Goal: Information Seeking & Learning: Check status

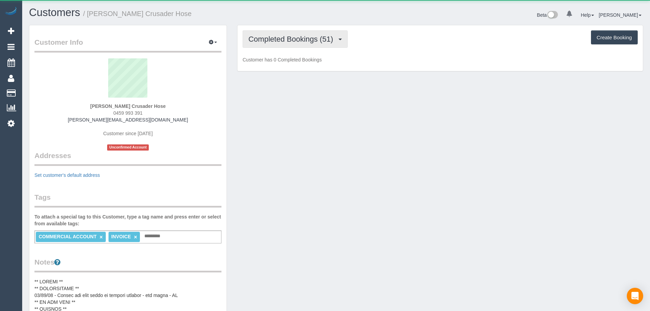
click at [342, 40] on button "Completed Bookings (51)" at bounding box center [295, 38] width 105 height 17
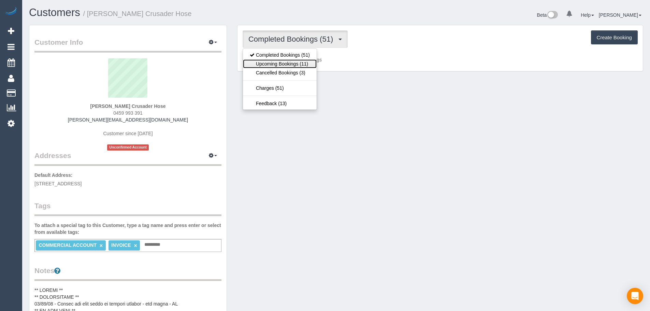
click at [314, 61] on link "Upcoming Bookings (11)" at bounding box center [280, 63] width 74 height 9
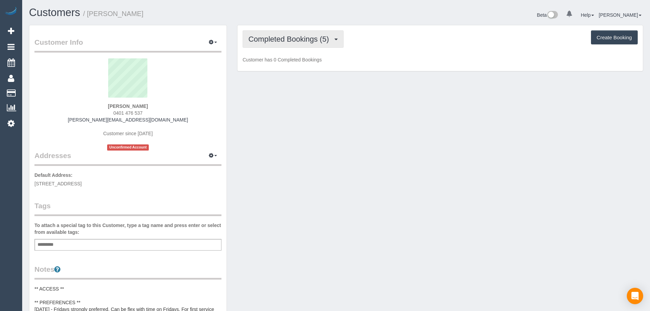
click at [277, 39] on span "Completed Bookings (5)" at bounding box center [290, 39] width 84 height 9
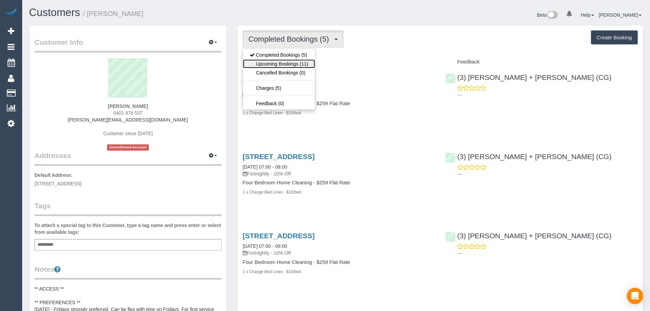
click at [295, 63] on link "Upcoming Bookings (11)" at bounding box center [279, 63] width 72 height 9
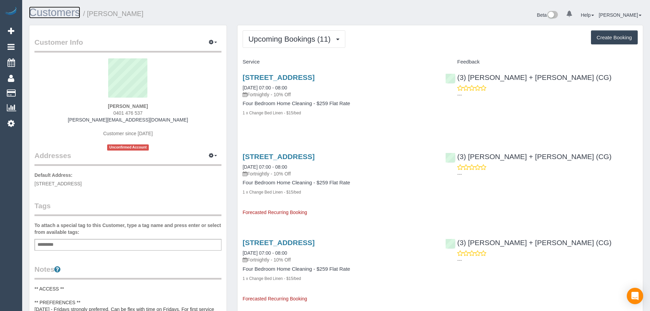
click at [62, 17] on link "Customers" at bounding box center [54, 12] width 51 height 12
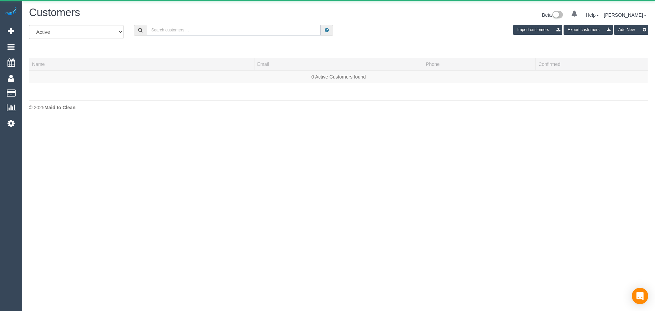
click at [189, 26] on input "text" at bounding box center [234, 30] width 174 height 11
paste input "[PERSON_NAME]"
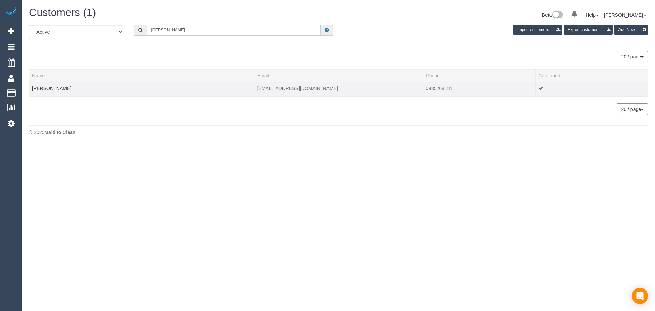
type input "[PERSON_NAME]"
click at [48, 91] on td "[PERSON_NAME]" at bounding box center [141, 89] width 225 height 14
click at [50, 90] on link "[PERSON_NAME]" at bounding box center [51, 88] width 39 height 5
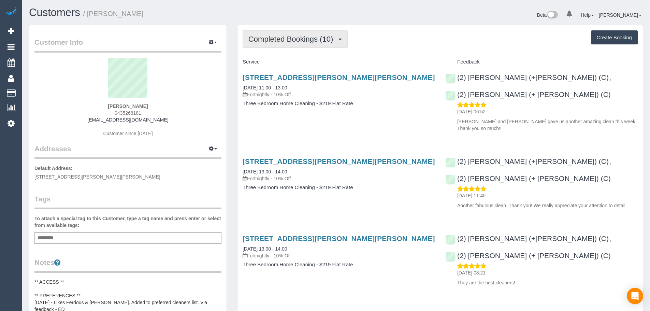
click at [315, 41] on span "Completed Bookings (10)" at bounding box center [292, 39] width 88 height 9
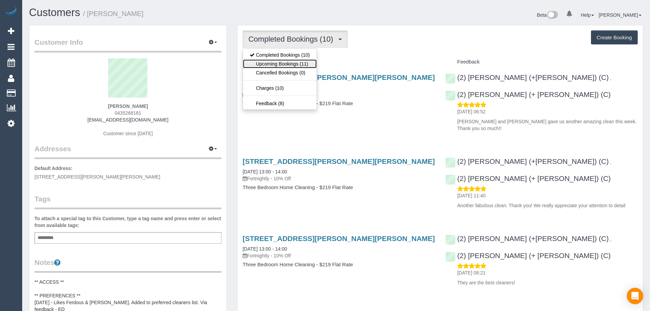
click at [308, 63] on link "Upcoming Bookings (11)" at bounding box center [280, 63] width 74 height 9
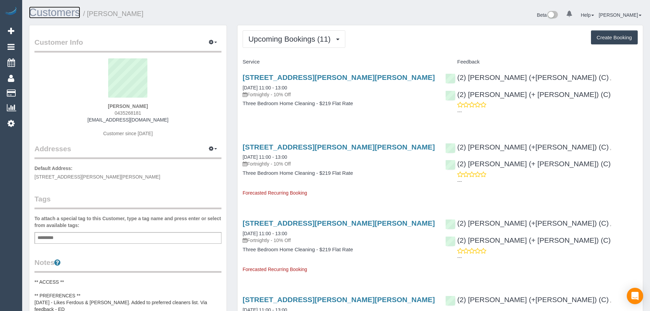
click at [63, 18] on link "Customers" at bounding box center [54, 12] width 51 height 12
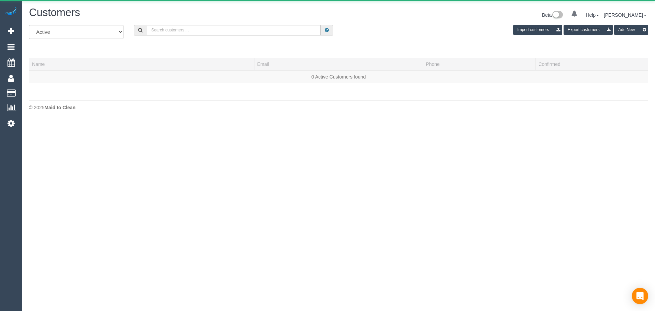
click at [248, 19] on div "Customers" at bounding box center [181, 14] width 315 height 15
click at [253, 25] on input "text" at bounding box center [234, 30] width 174 height 11
paste input "[EMAIL_ADDRESS][DOMAIN_NAME]"
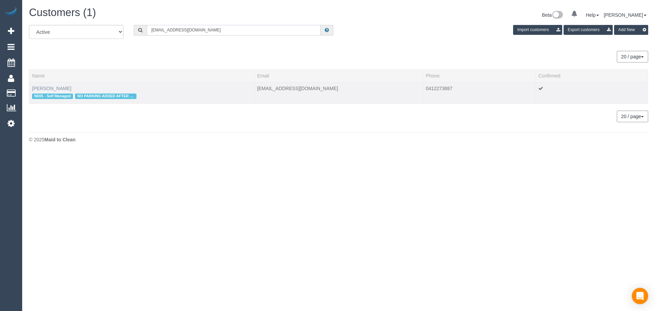
type input "[EMAIL_ADDRESS][DOMAIN_NAME]"
click at [45, 88] on link "[PERSON_NAME]" at bounding box center [51, 88] width 39 height 5
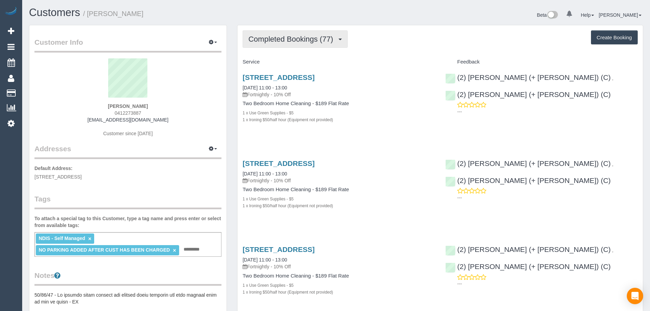
click at [323, 43] on span "Completed Bookings (77)" at bounding box center [292, 39] width 88 height 9
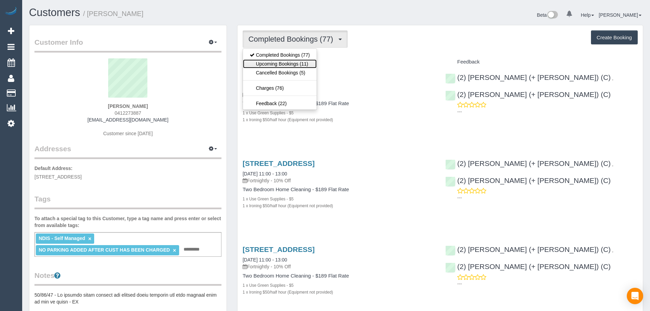
click at [303, 64] on link "Upcoming Bookings (11)" at bounding box center [280, 63] width 74 height 9
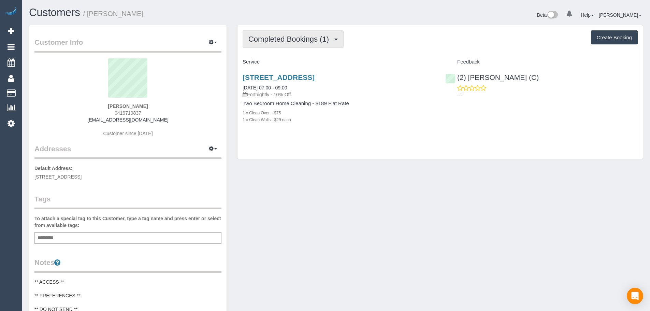
click at [328, 36] on span "Completed Bookings (1)" at bounding box center [290, 39] width 84 height 9
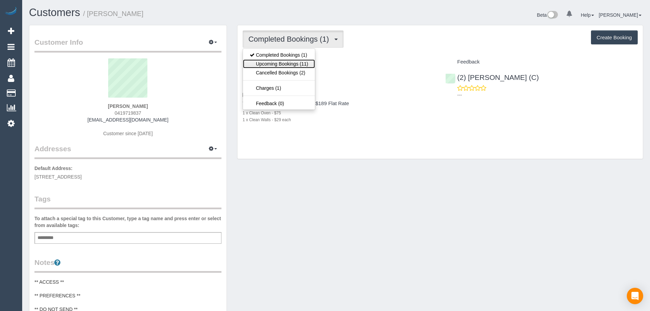
click at [292, 60] on link "Upcoming Bookings (11)" at bounding box center [279, 63] width 72 height 9
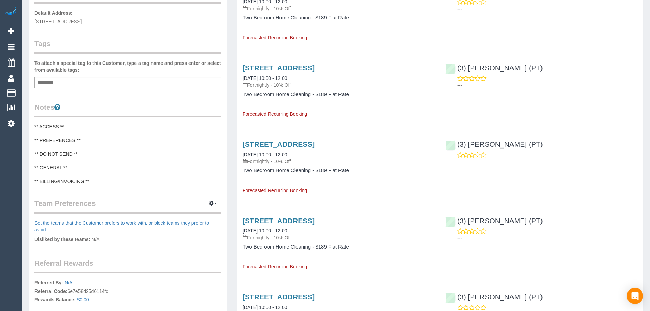
scroll to position [171, 0]
